Goal: Find specific page/section: Find specific page/section

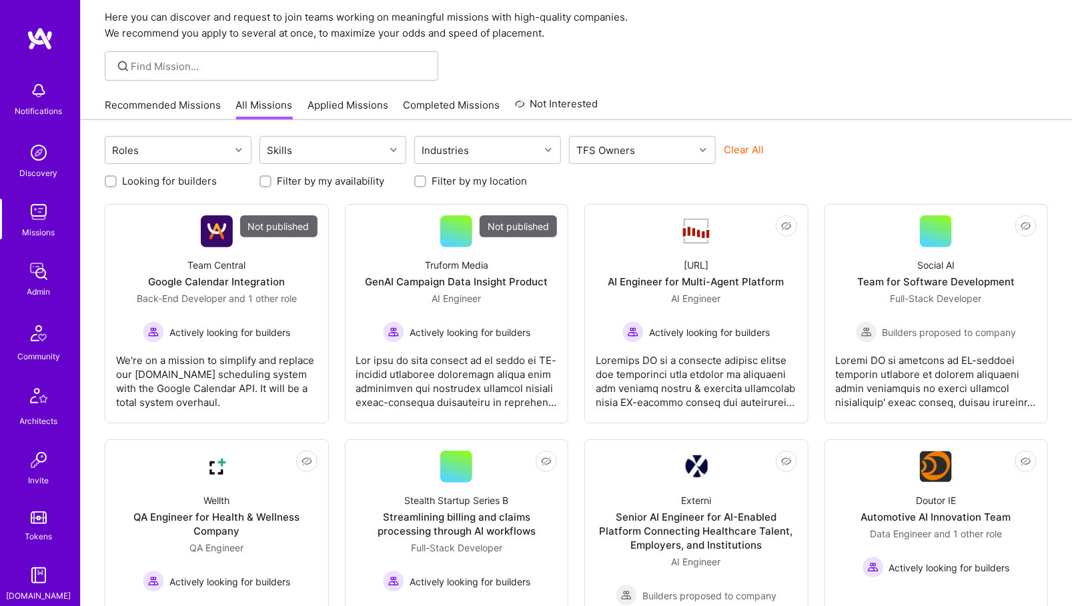
click at [45, 283] on img at bounding box center [38, 271] width 27 height 27
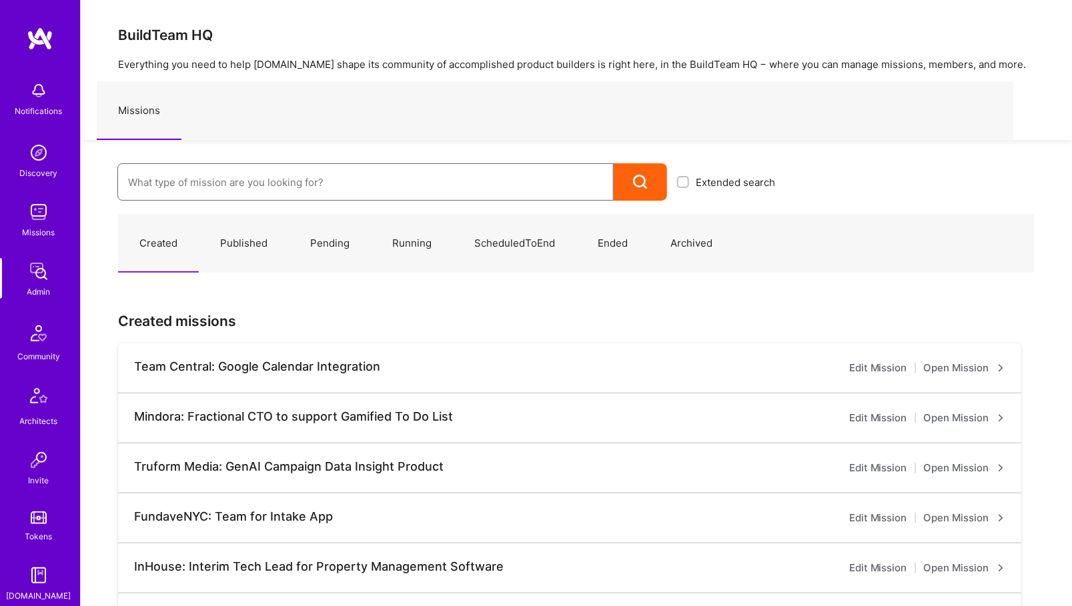
click at [213, 185] on input at bounding box center [365, 182] width 475 height 34
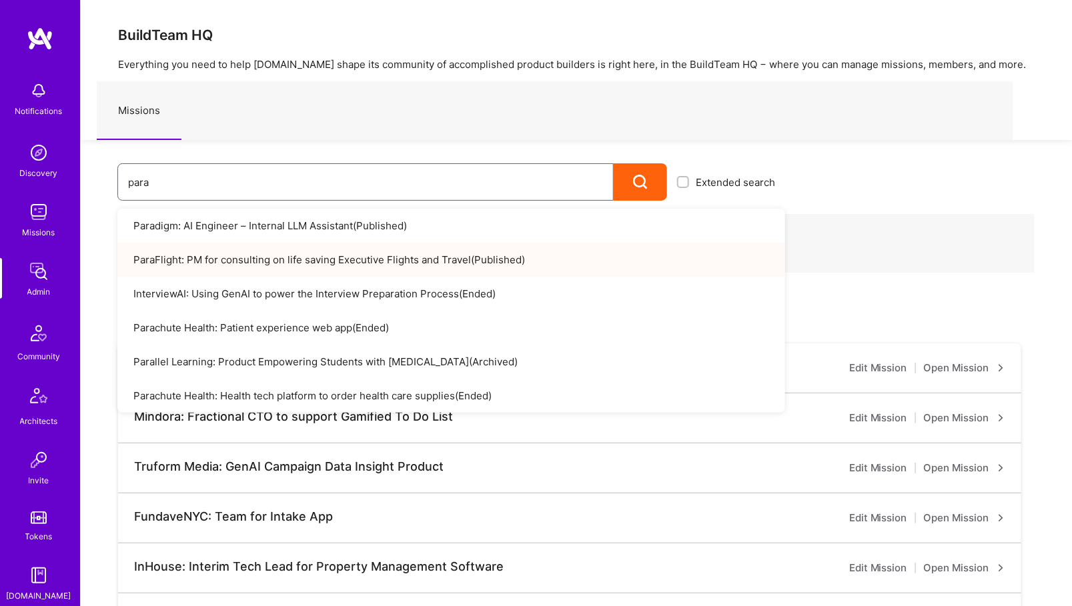
type input "para"
click at [261, 255] on link "ParaFlight: PM for consulting on life saving Executive Flights and Travel ( Pub…" at bounding box center [451, 260] width 668 height 34
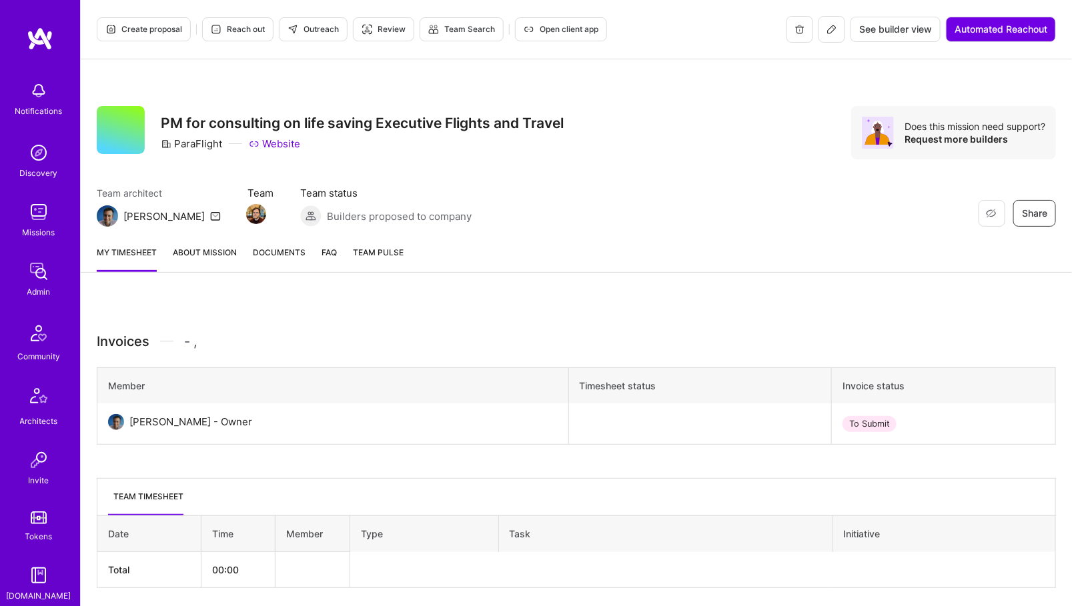
click at [830, 25] on icon at bounding box center [831, 29] width 11 height 11
